Goal: Navigation & Orientation: Find specific page/section

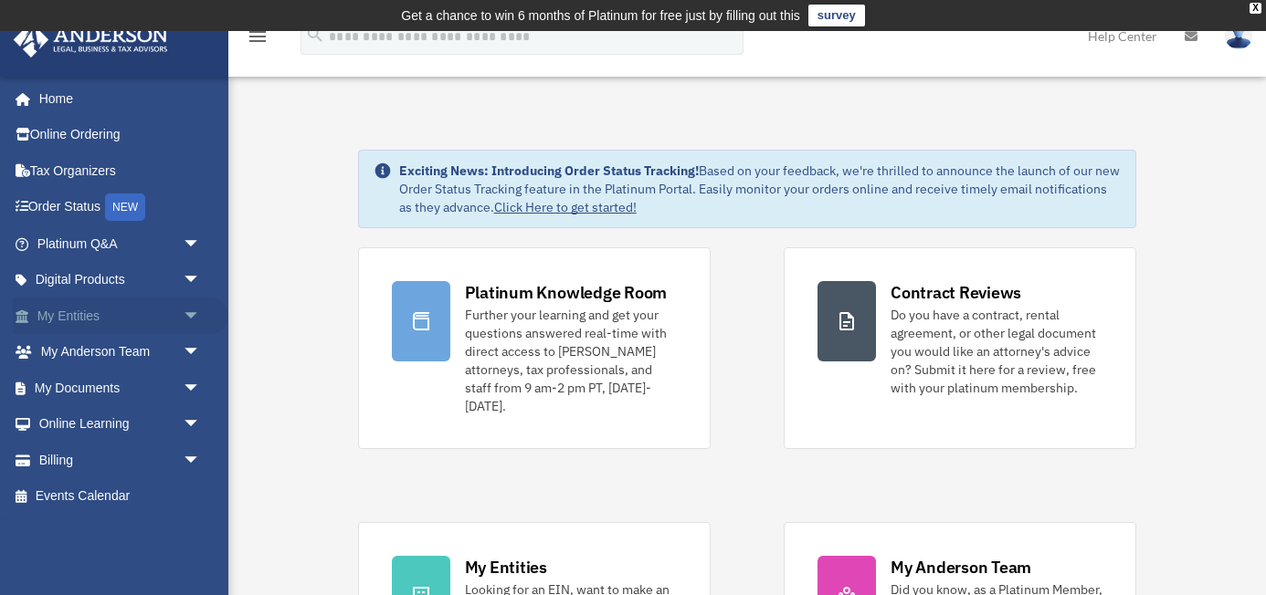
click at [109, 318] on link "My Entities arrow_drop_down" at bounding box center [120, 316] width 215 height 37
click at [184, 317] on span "arrow_drop_down" at bounding box center [201, 316] width 37 height 37
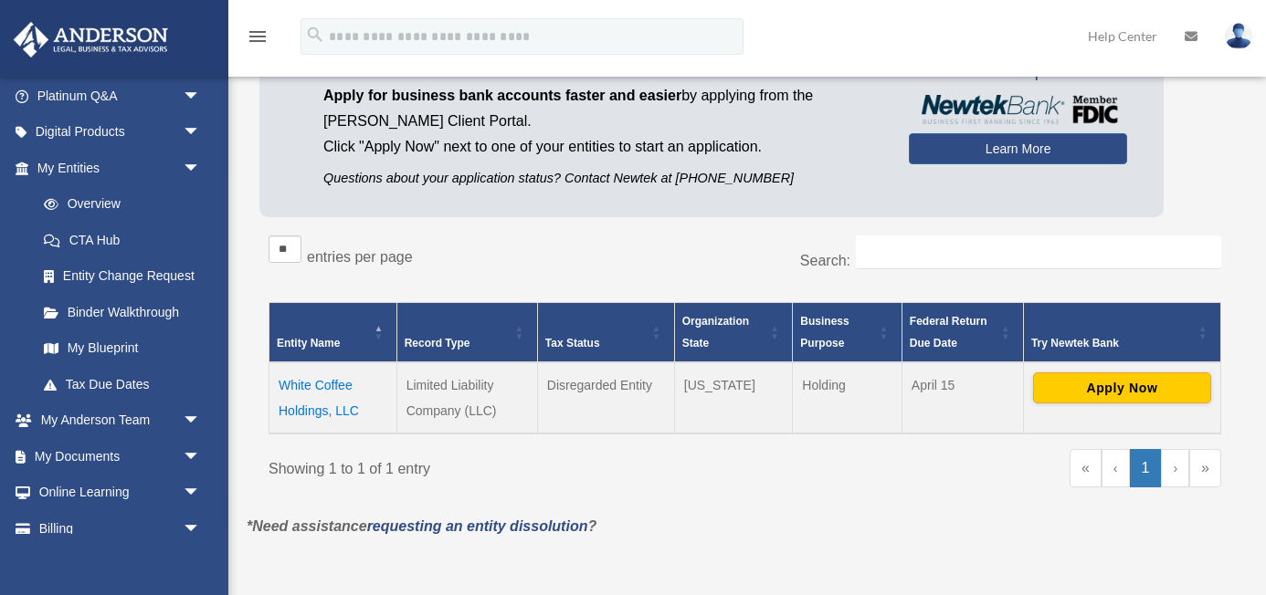
scroll to position [183, 0]
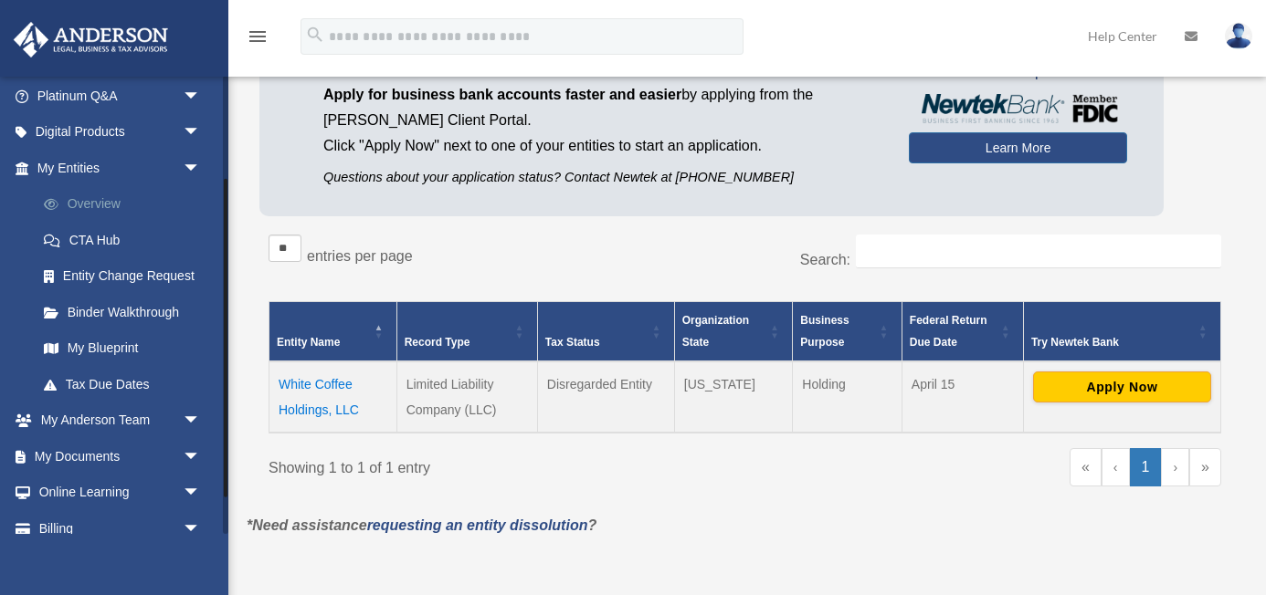
click at [98, 215] on link "Overview" at bounding box center [127, 204] width 203 height 37
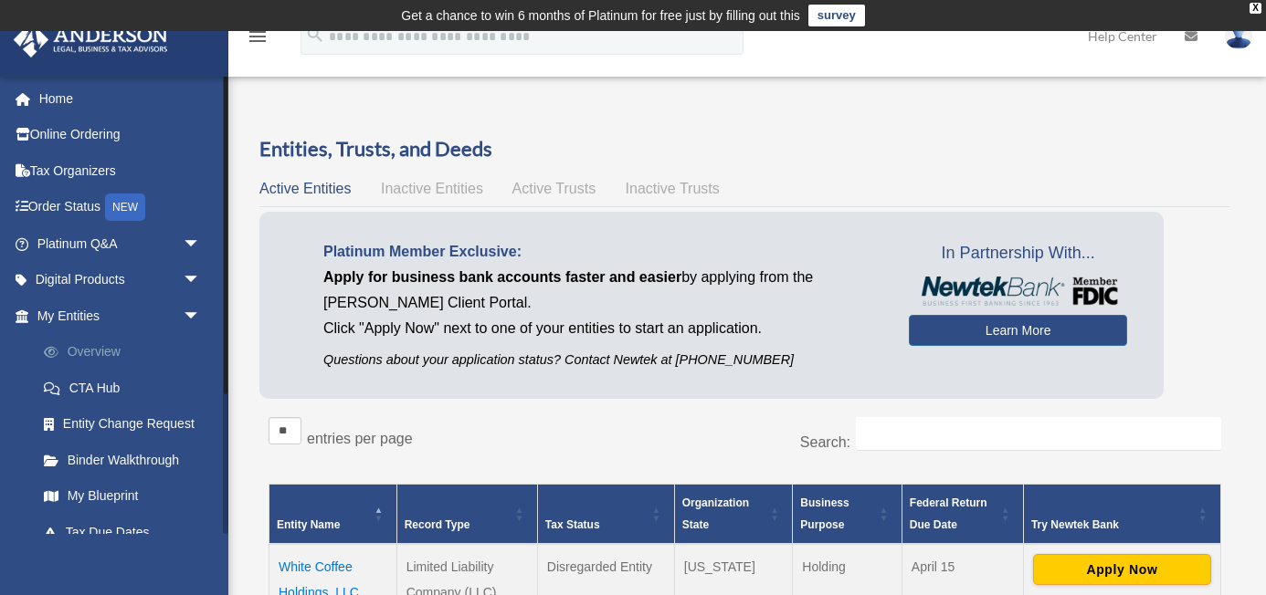
click at [126, 348] on link "Overview" at bounding box center [127, 352] width 203 height 37
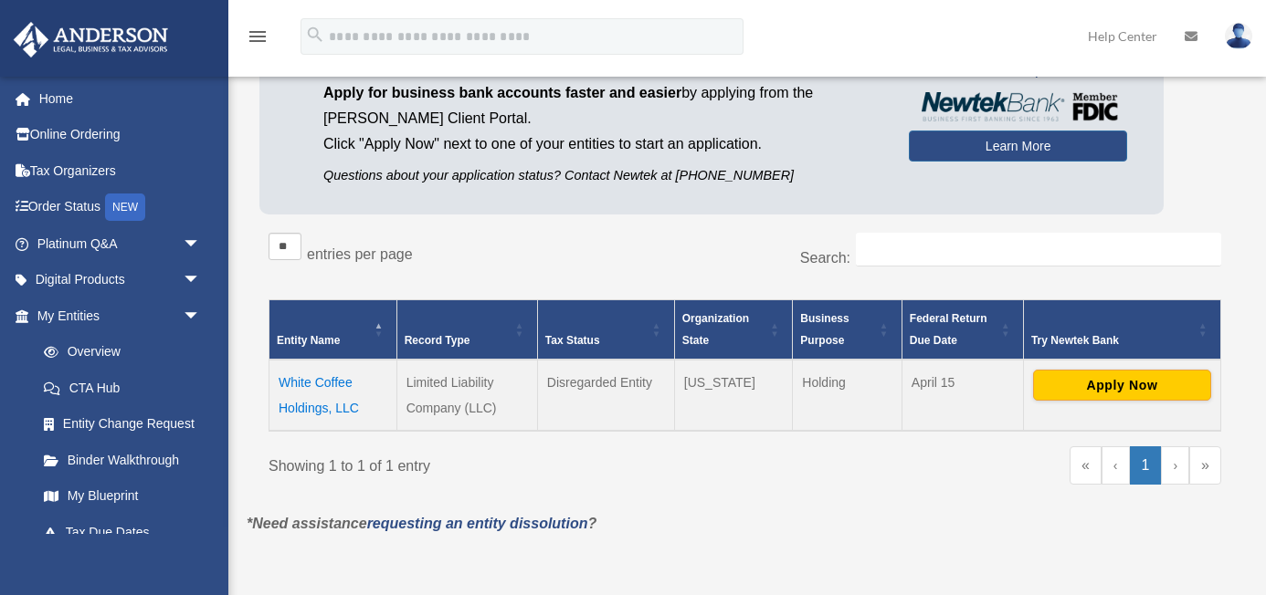
scroll to position [185, 0]
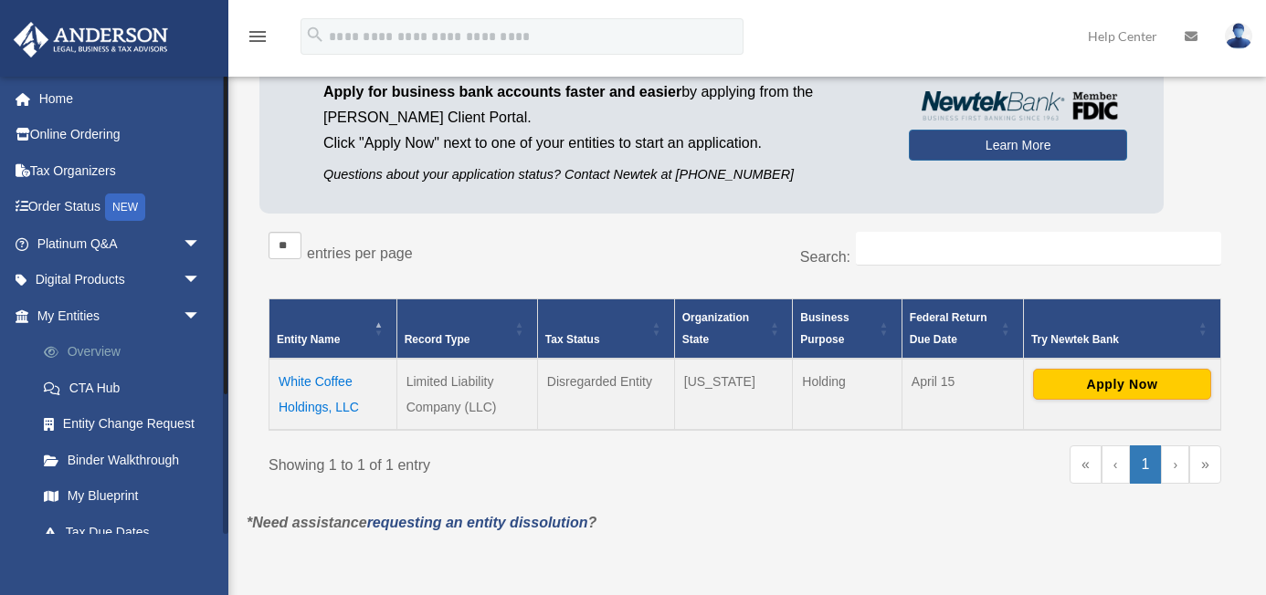
click at [121, 349] on link "Overview" at bounding box center [127, 352] width 203 height 37
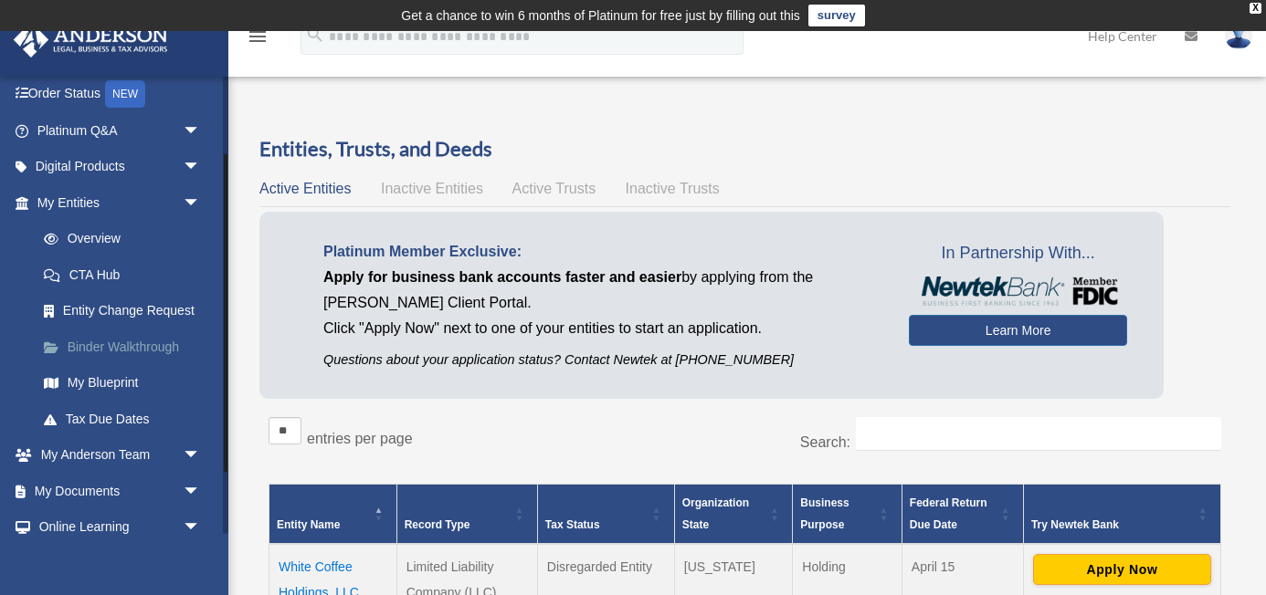
scroll to position [114, 0]
click at [129, 390] on link "My Blueprint" at bounding box center [127, 382] width 203 height 37
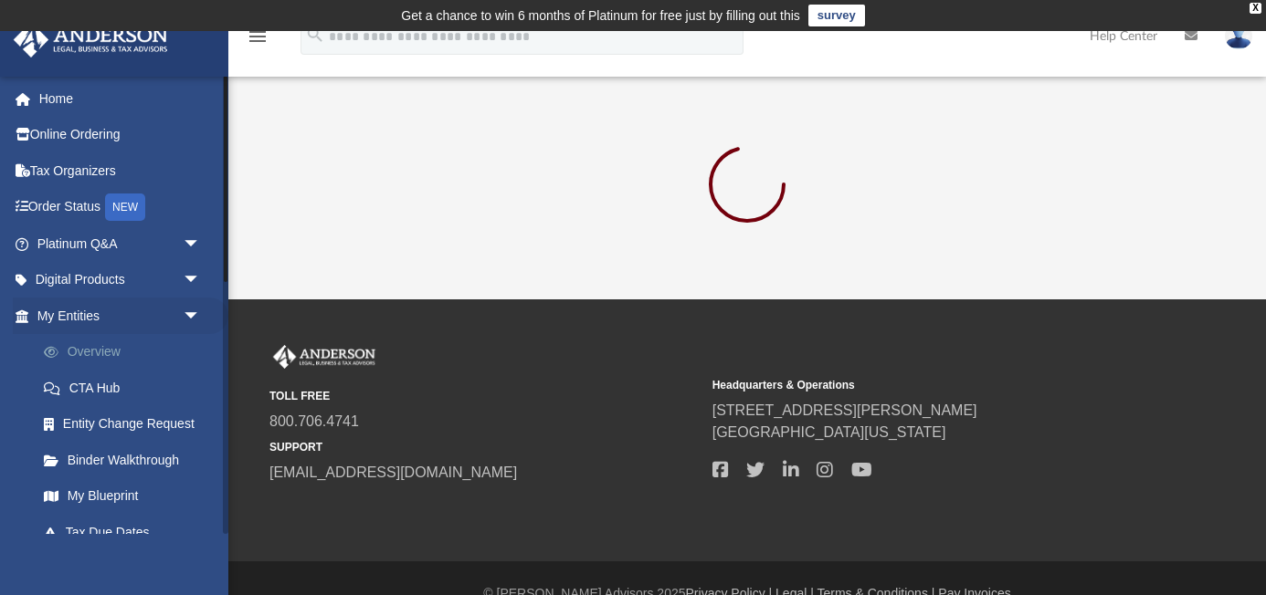
click at [121, 352] on link "Overview" at bounding box center [127, 352] width 203 height 37
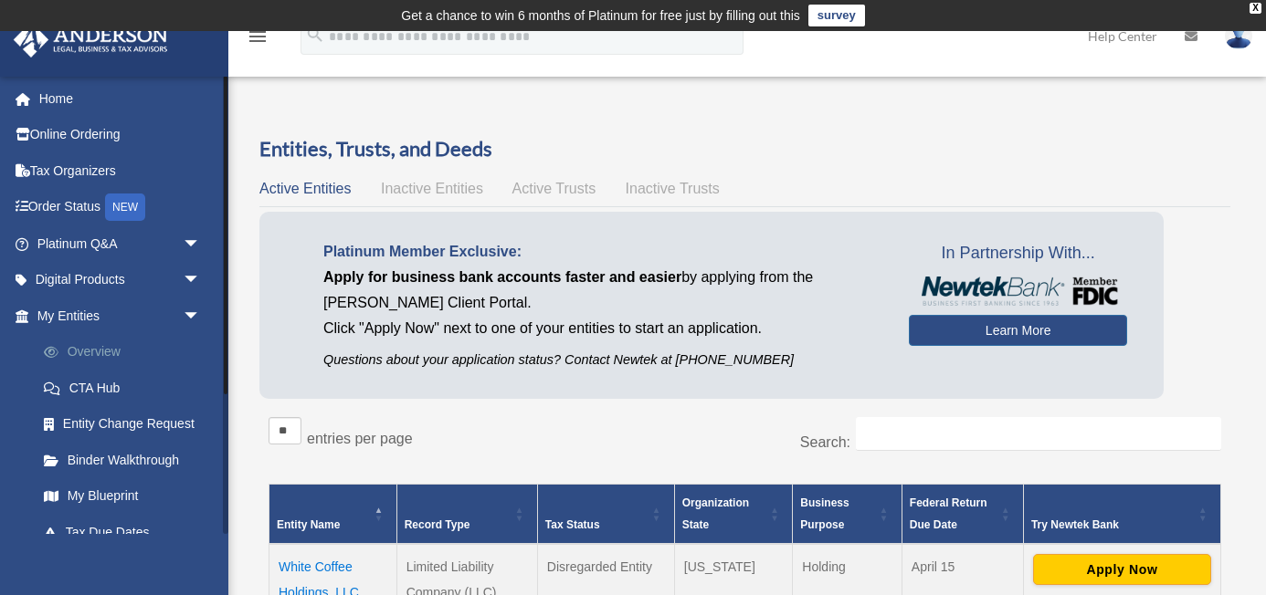
click at [107, 345] on link "Overview" at bounding box center [127, 352] width 203 height 37
click at [194, 312] on span "arrow_drop_down" at bounding box center [201, 316] width 37 height 37
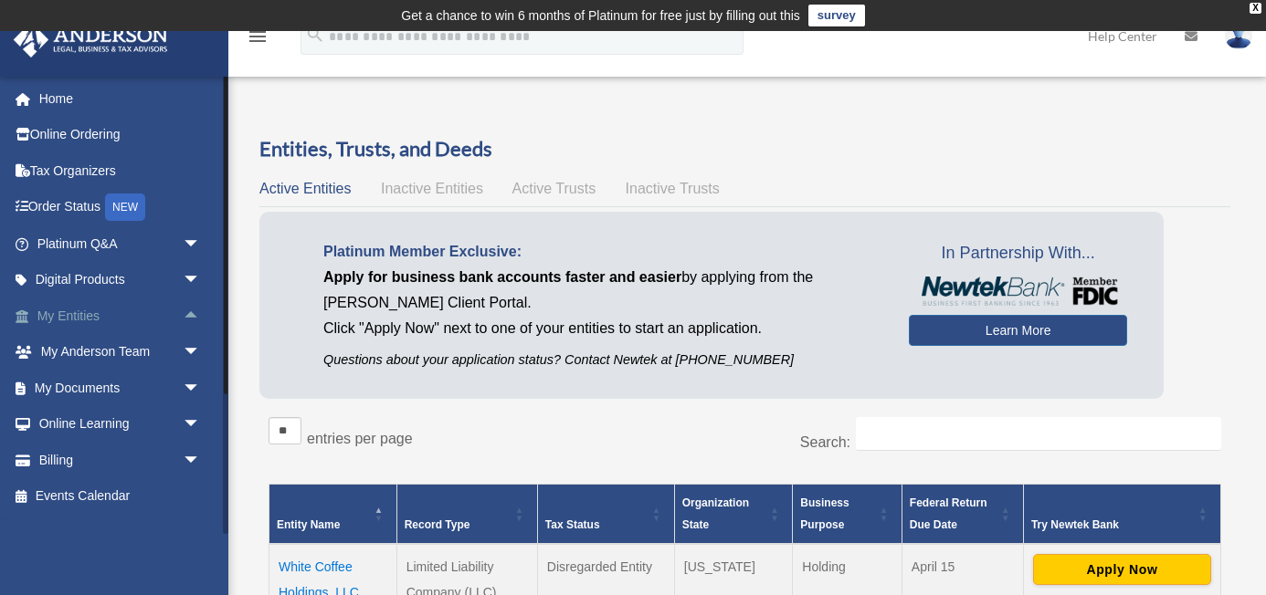
click at [194, 312] on span "arrow_drop_up" at bounding box center [201, 316] width 37 height 37
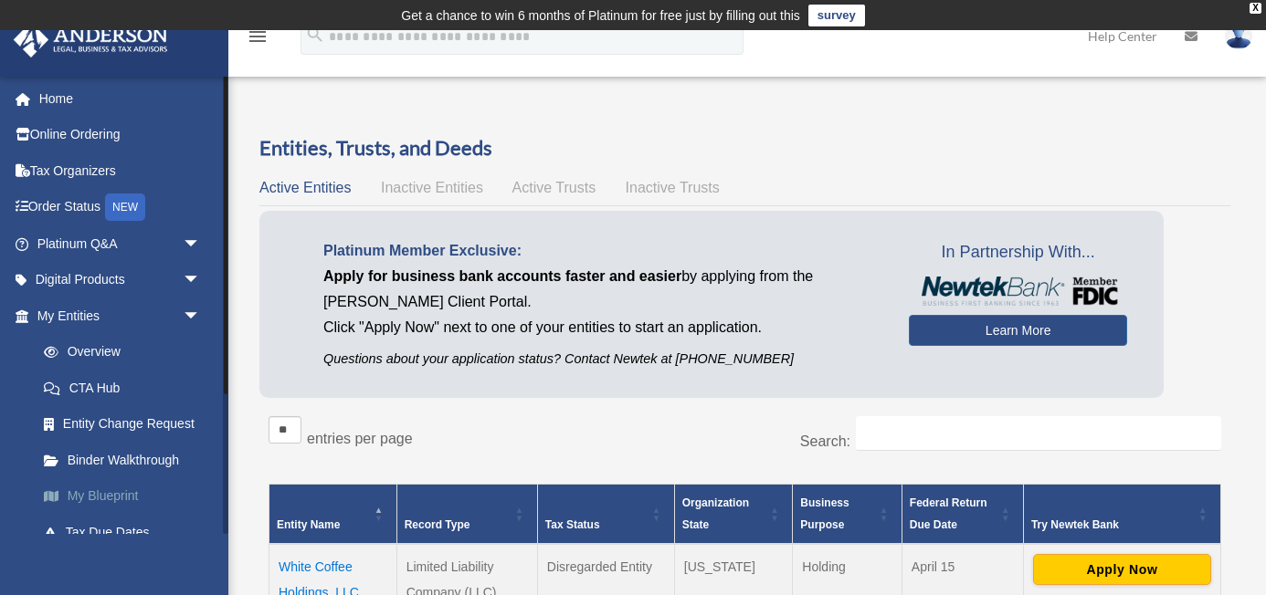
click at [137, 495] on link "My Blueprint" at bounding box center [127, 496] width 203 height 37
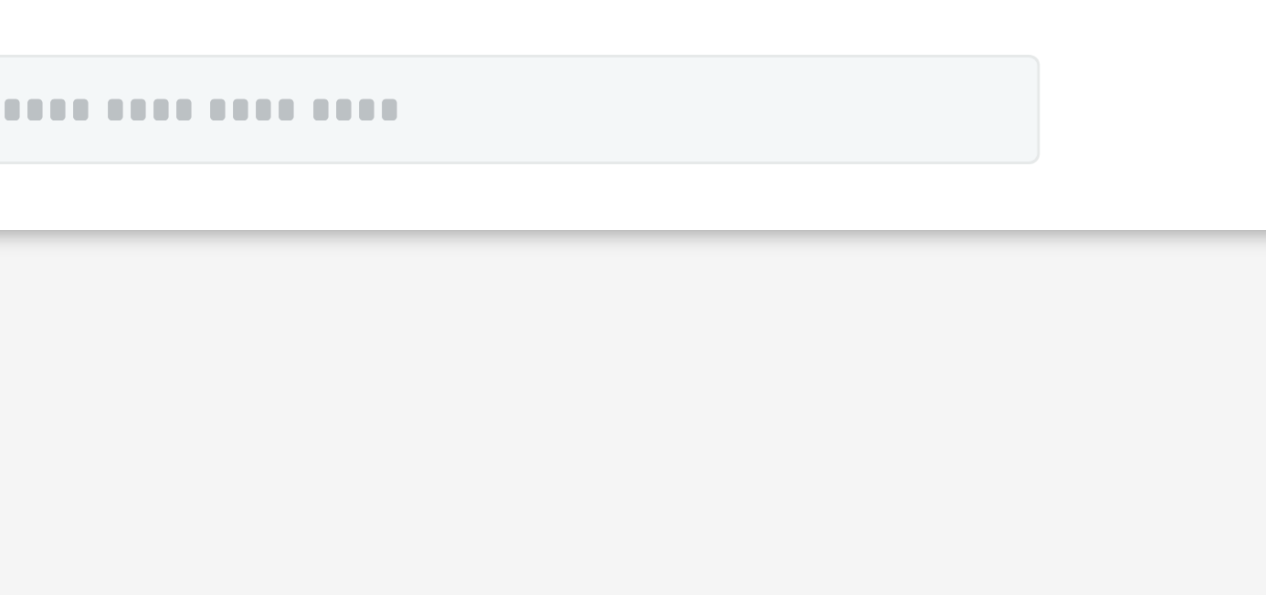
scroll to position [86, 0]
